Goal: Task Accomplishment & Management: Complete application form

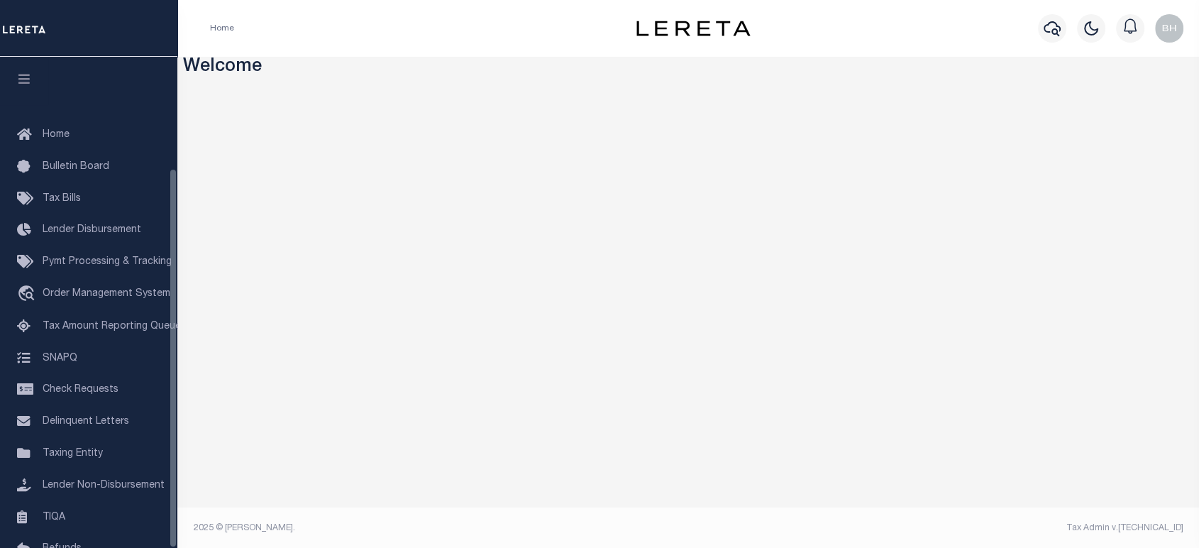
scroll to position [144, 0]
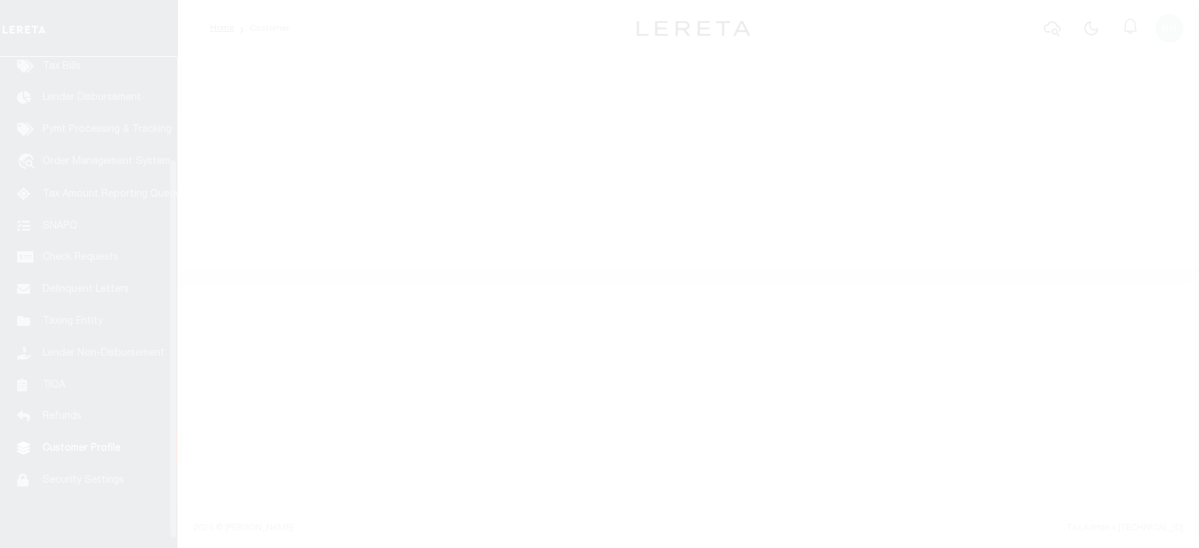
scroll to position [144, 0]
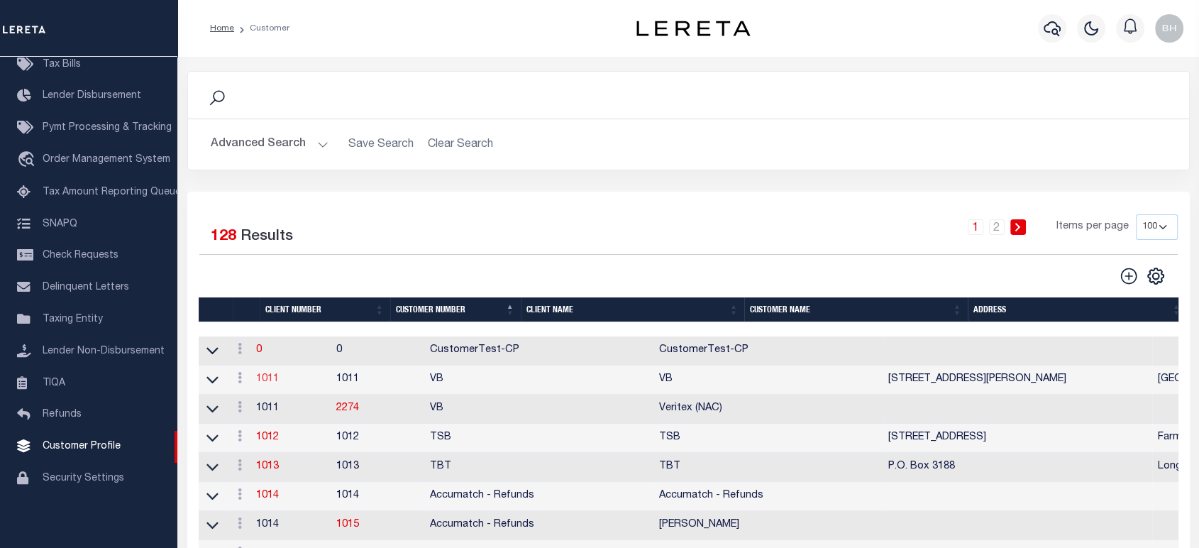
click at [279, 374] on link "1011" at bounding box center [267, 379] width 23 height 10
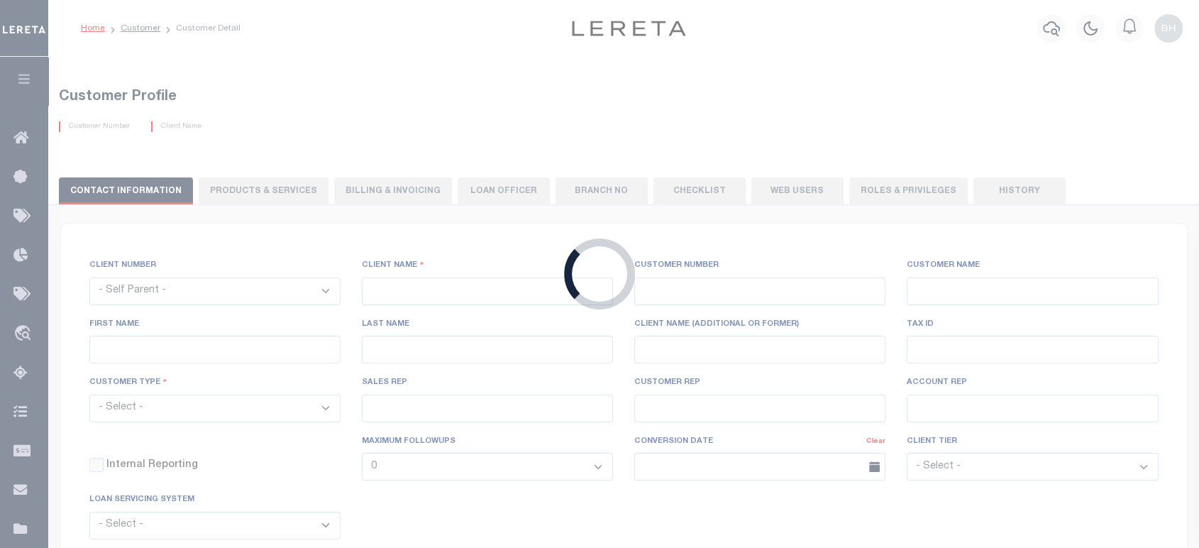
select select
type input "VB"
type input "1011"
type input "VB"
type input "Guy"
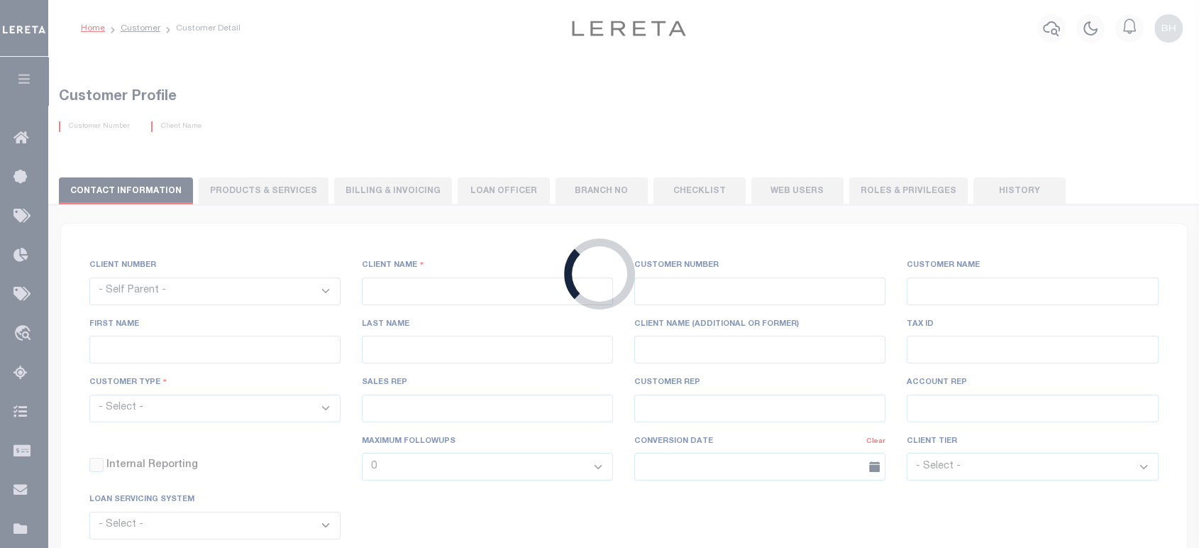
type input "[GEOGRAPHIC_DATA]"
select select "Mixed Portfolio"
type input "[PERSON_NAME]"
type input "[DATE]"
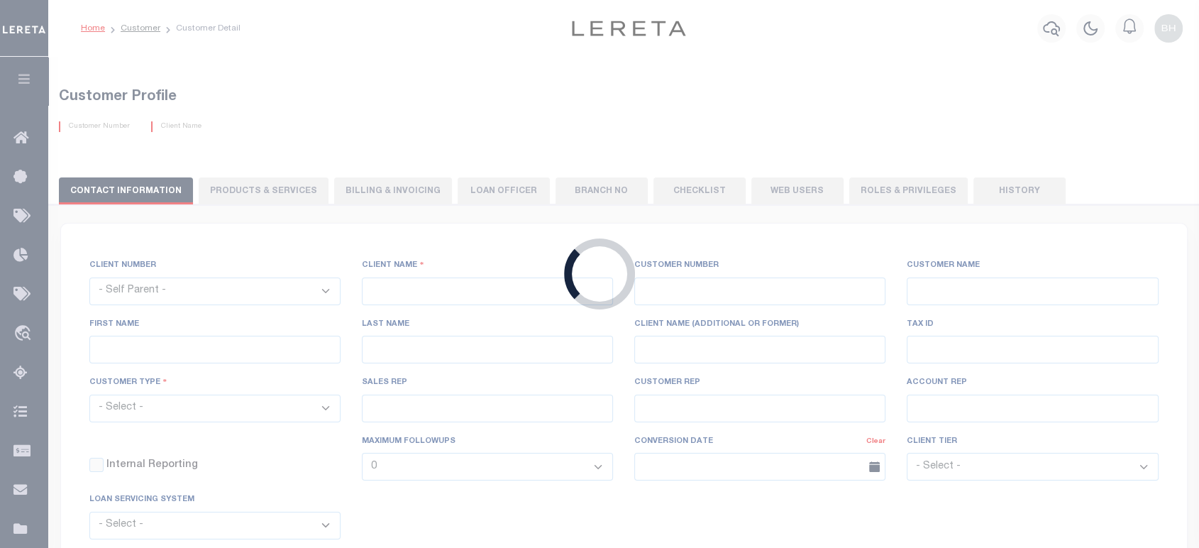
select select "Tier 3"
checkbox input "true"
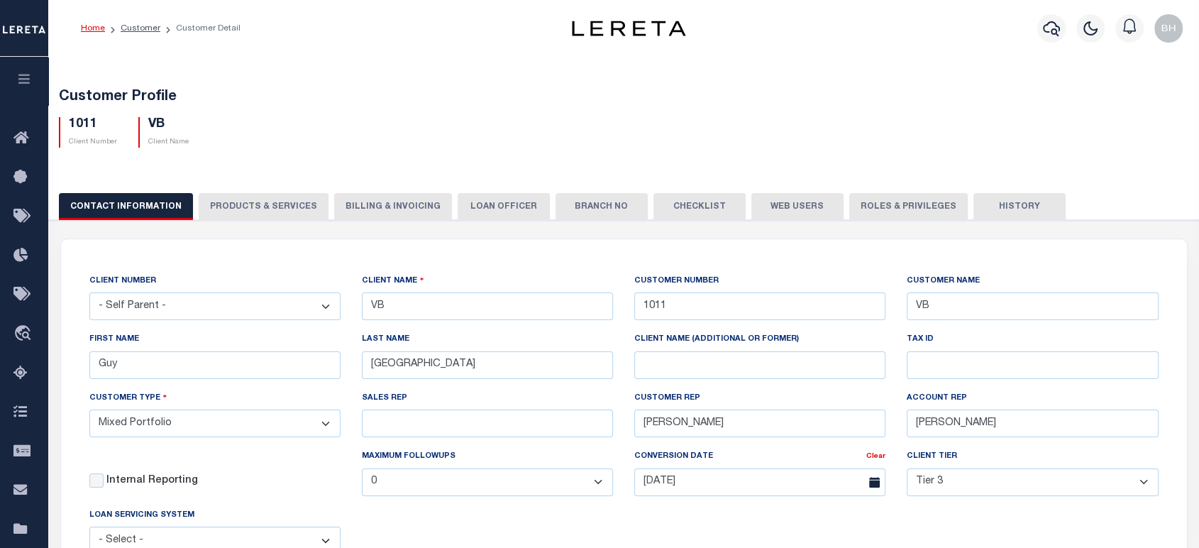
click at [258, 193] on button "PRODUCTS & SERVICES" at bounding box center [264, 206] width 130 height 27
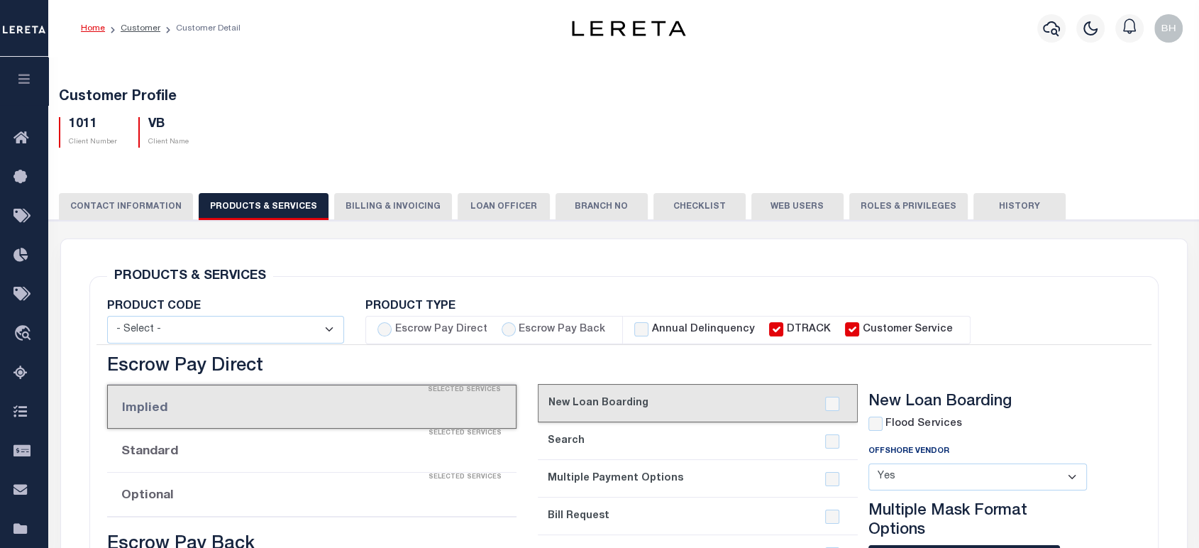
select select "STX"
radio input "true"
checkbox input "true"
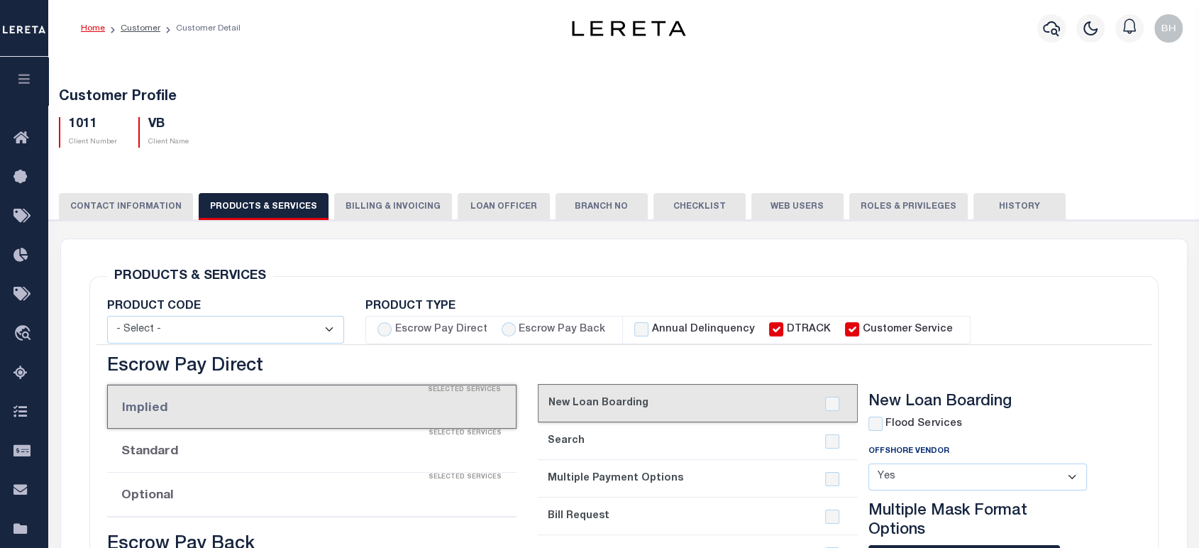
checkbox input "true"
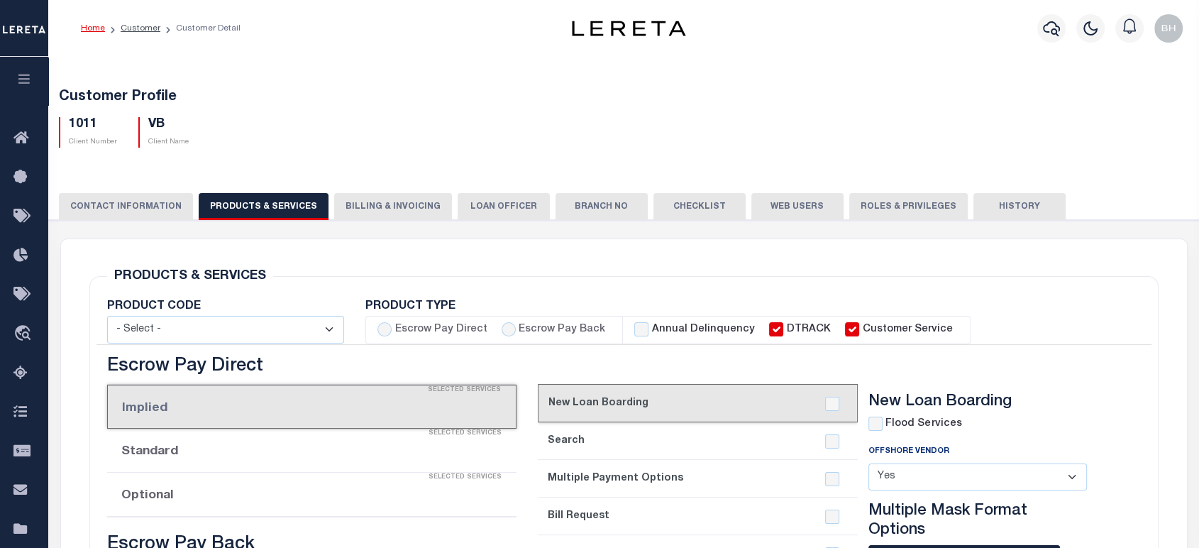
checkbox input "true"
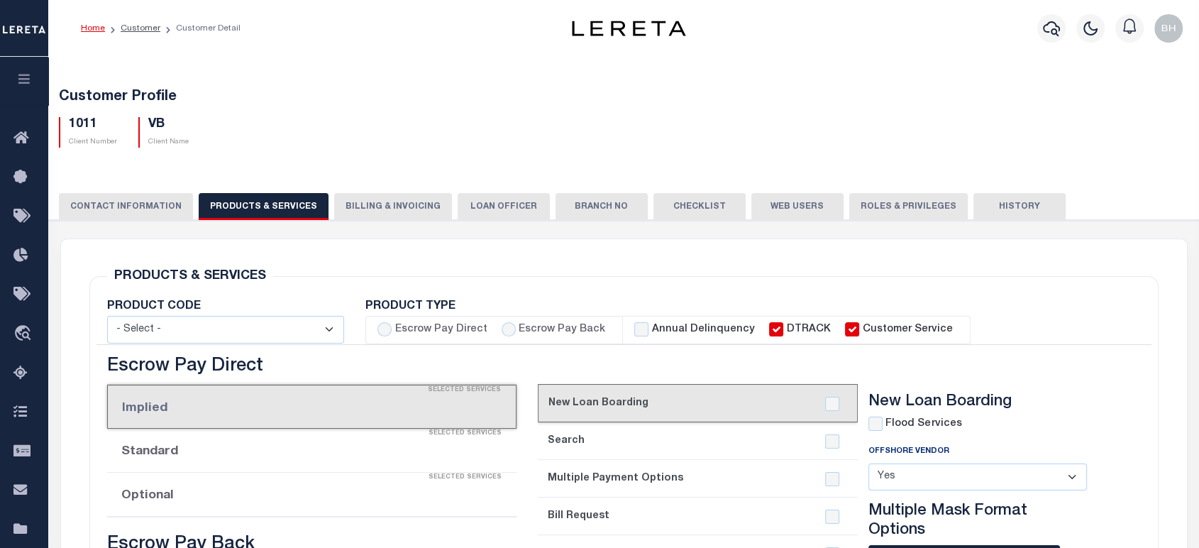
checkbox input "true"
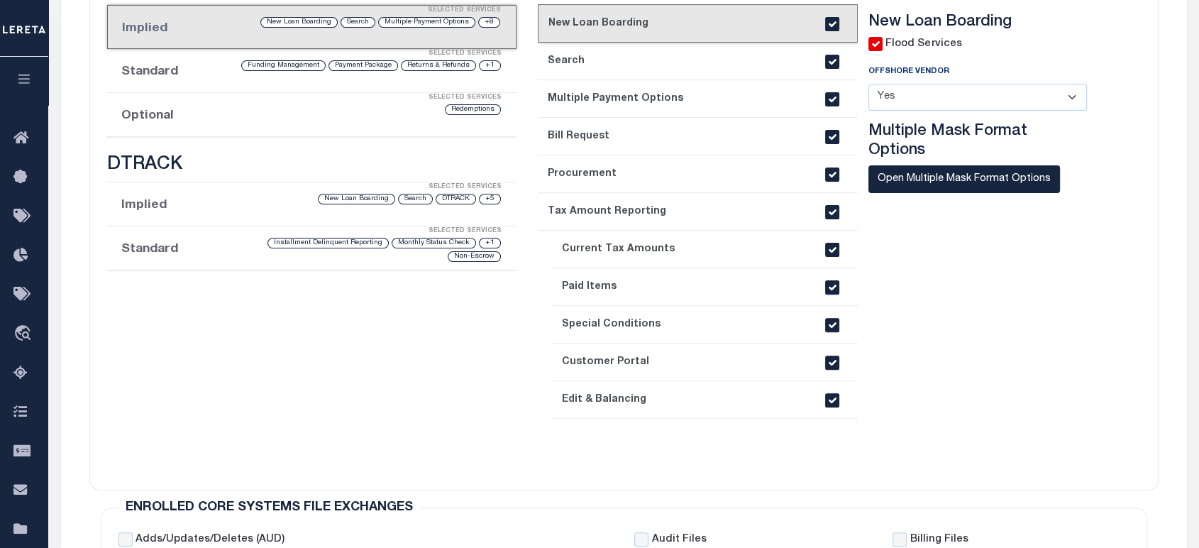
scroll to position [158, 0]
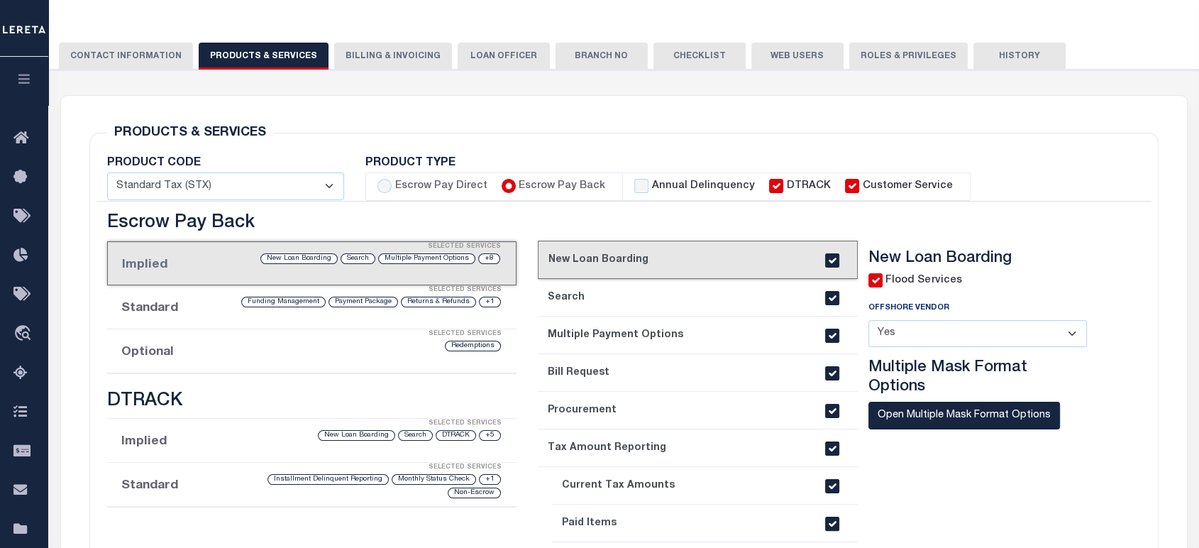
click at [193, 354] on li "Optional Selected Services Redemptions" at bounding box center [312, 351] width 410 height 44
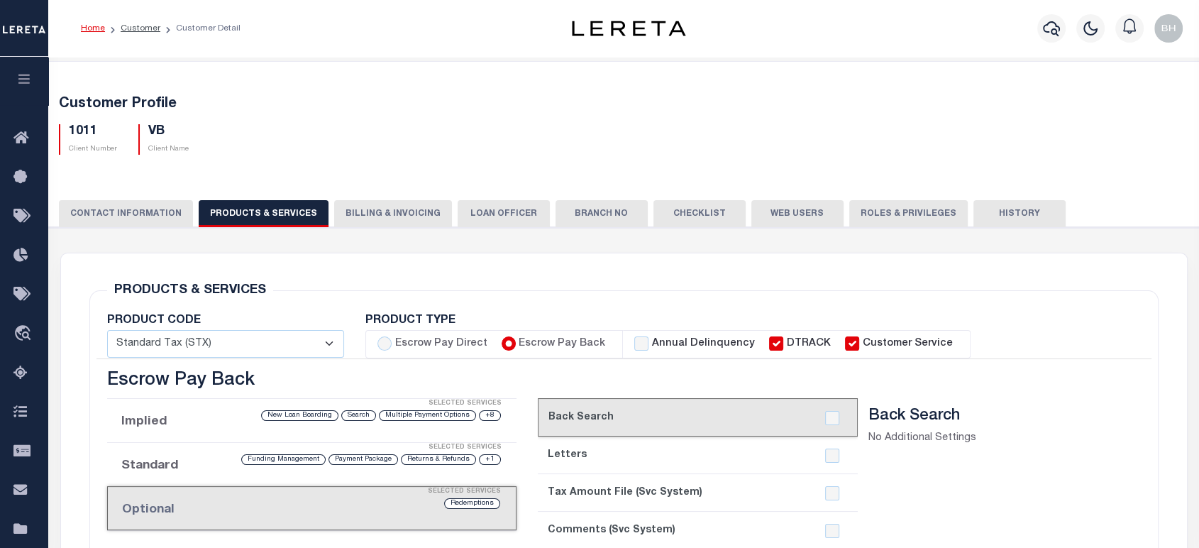
scroll to position [79, 0]
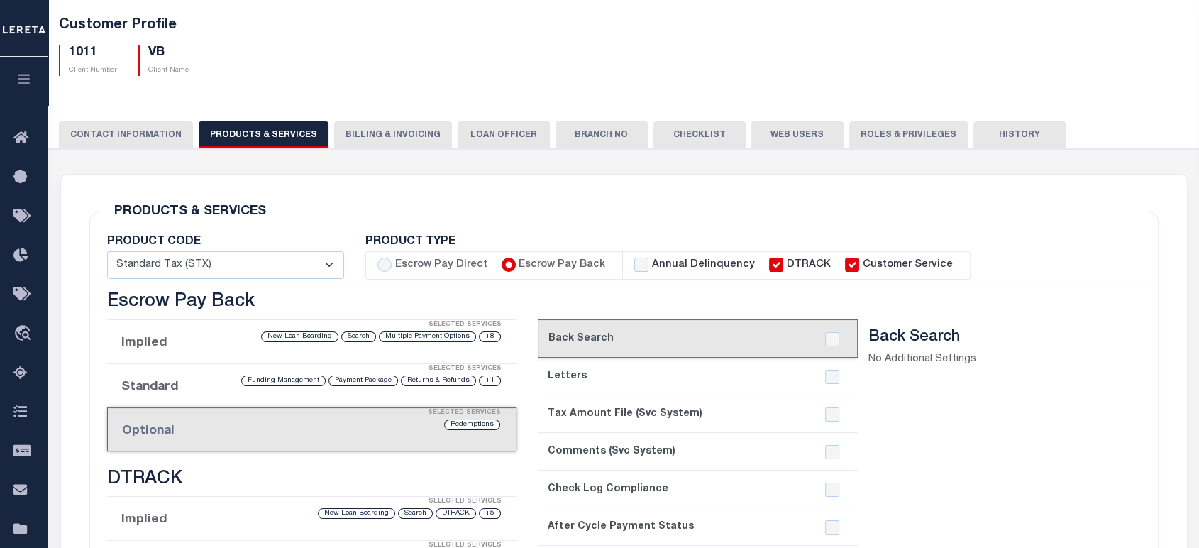
click at [210, 414] on div "Selected Services" at bounding box center [326, 413] width 408 height 28
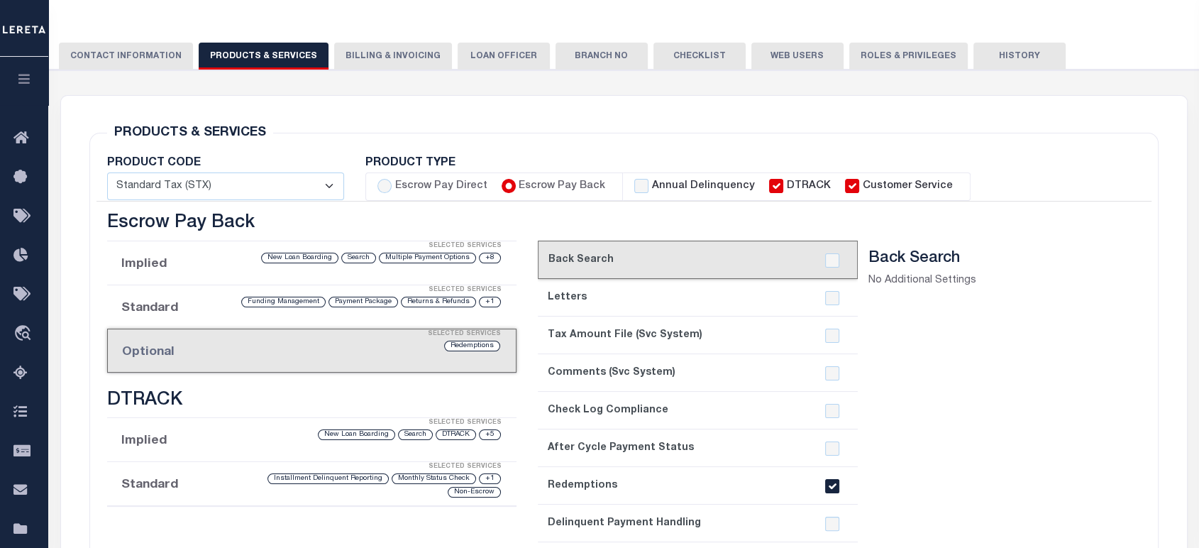
scroll to position [315, 0]
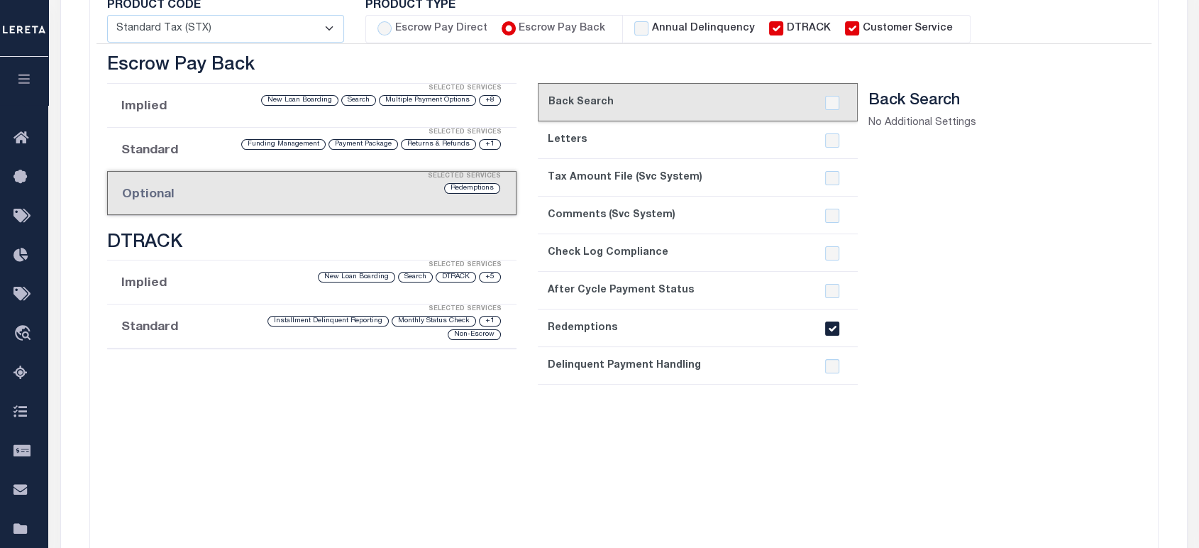
drag, startPoint x: 620, startPoint y: 383, endPoint x: 613, endPoint y: 370, distance: 14.0
drag, startPoint x: 613, startPoint y: 370, endPoint x: 643, endPoint y: 364, distance: 31.2
click at [643, 364] on link "8. Delinquent Payment Handling" at bounding box center [698, 366] width 320 height 38
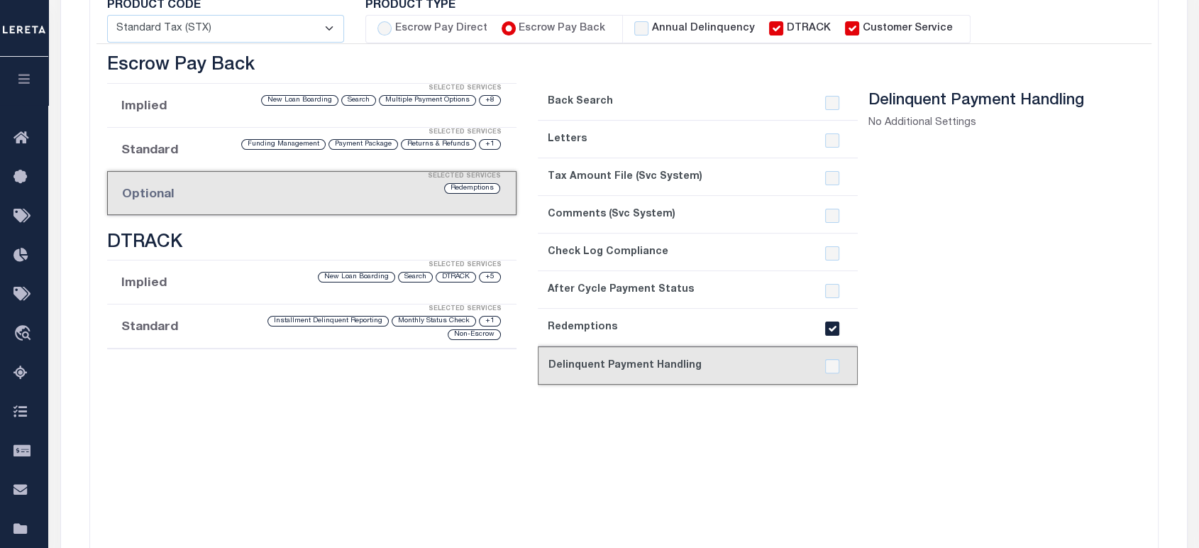
drag, startPoint x: 385, startPoint y: 396, endPoint x: 266, endPoint y: 272, distance: 172.2
click at [385, 396] on div "Escrow Pay Direct Implied Selected Services No Services Selected Standard Selec…" at bounding box center [312, 303] width 431 height 496
drag, startPoint x: 691, startPoint y: 487, endPoint x: 341, endPoint y: 373, distance: 367.9
click at [677, 495] on div "1. Back Search 2. Letters 3. Tax Amount File (Svc System) 4. Comments (Svc Syst…" at bounding box center [698, 317] width 320 height 468
